Goal: Contribute content

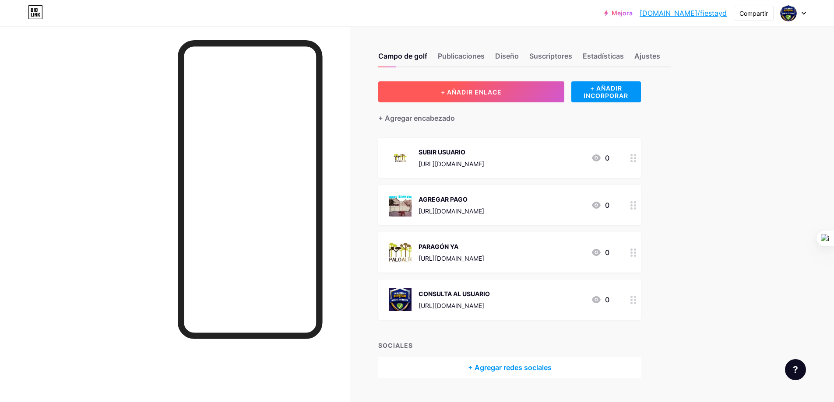
click at [482, 95] on font "+ AÑADIR ENLACE" at bounding box center [471, 91] width 61 height 7
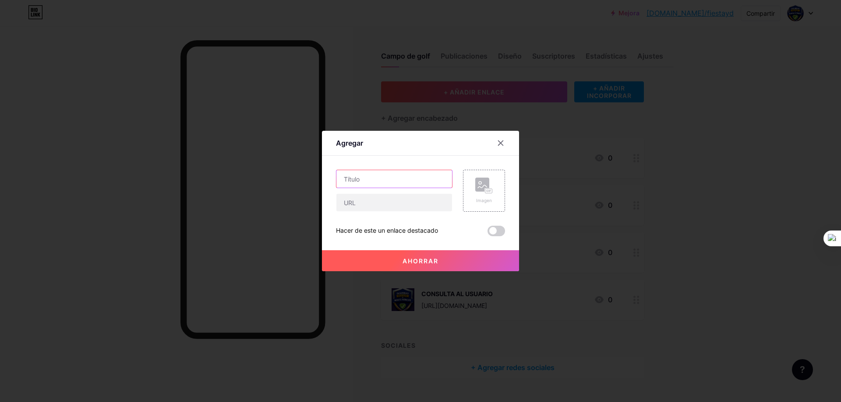
click at [403, 183] on input "text" at bounding box center [394, 179] width 116 height 18
type input "SOMOS TRANSPARENTES"
click at [356, 205] on input "text" at bounding box center [394, 203] width 116 height 18
click at [392, 204] on input "text" at bounding box center [394, 203] width 116 height 18
paste input "[URL][DOMAIN_NAME]"
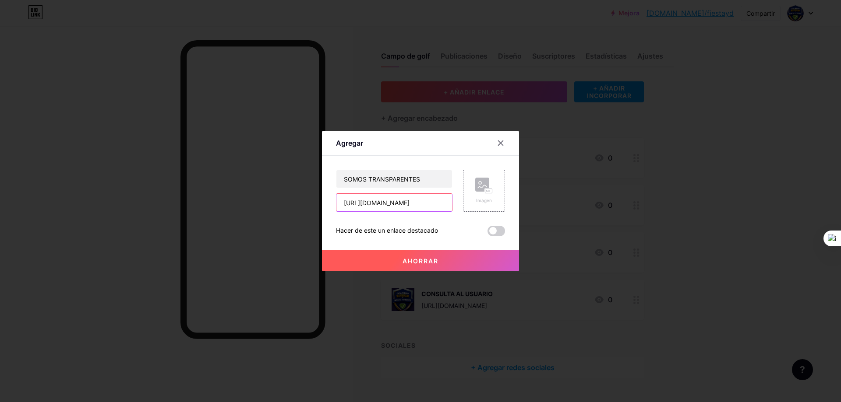
scroll to position [0, 340]
type input "[URL][DOMAIN_NAME]"
click at [483, 183] on rect at bounding box center [482, 185] width 14 height 14
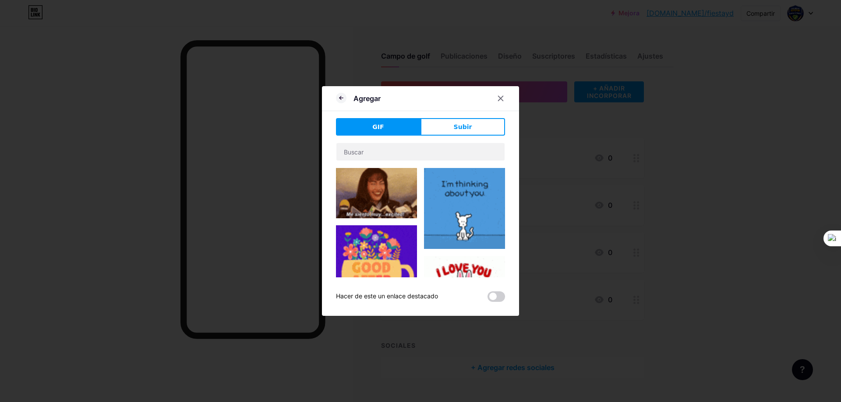
click at [375, 129] on font "GIF" at bounding box center [377, 126] width 11 height 7
click at [374, 152] on input "text" at bounding box center [420, 152] width 168 height 18
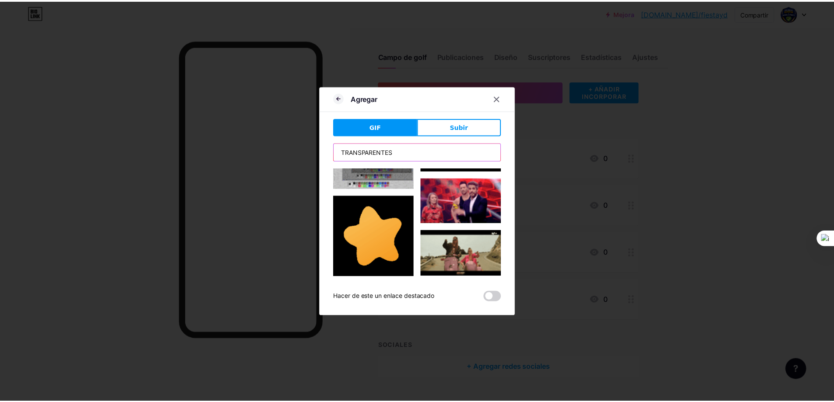
scroll to position [482, 0]
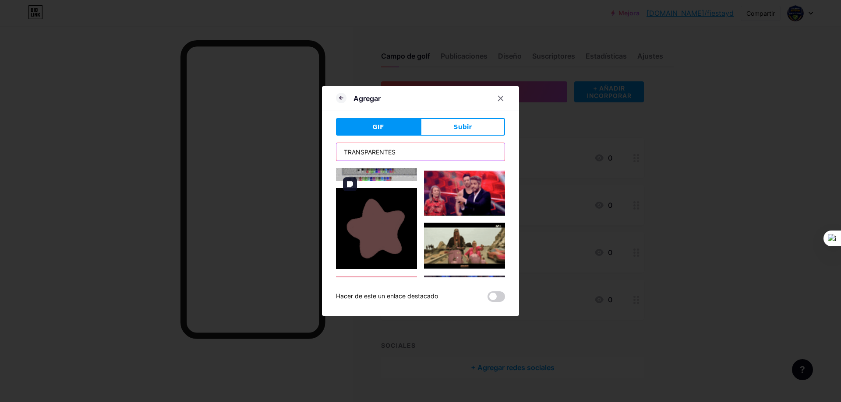
type input "TRANSPARENTES"
click at [369, 218] on img at bounding box center [376, 228] width 81 height 81
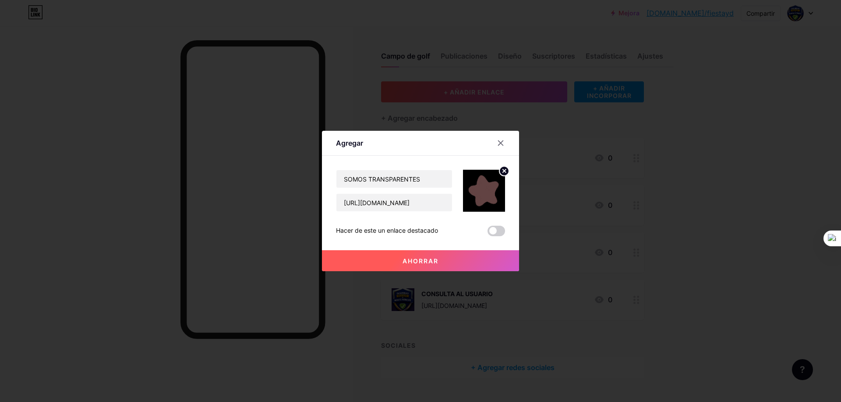
click at [416, 258] on font "Ahorrar" at bounding box center [420, 261] width 36 height 7
